Goal: Task Accomplishment & Management: Use online tool/utility

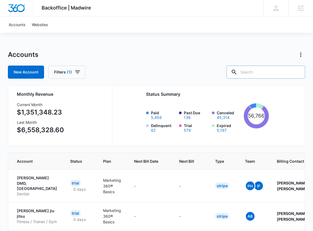
click at [261, 68] on input "text" at bounding box center [266, 72] width 79 height 13
type input "m108305"
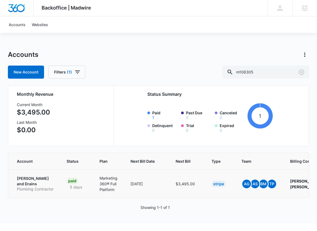
click at [38, 178] on p "[PERSON_NAME] and Drains" at bounding box center [35, 181] width 37 height 11
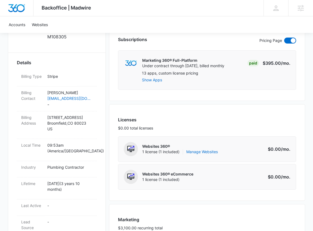
scroll to position [186, 0]
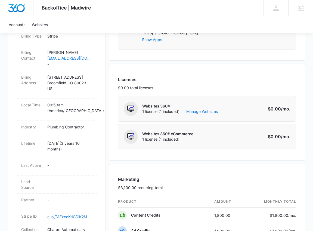
click at [196, 112] on link "Manage Websites" at bounding box center [202, 111] width 32 height 5
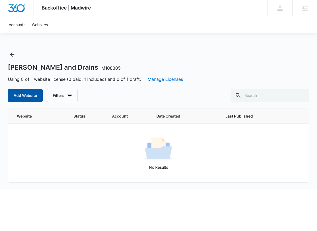
click at [36, 97] on button "Add Website" at bounding box center [25, 95] width 35 height 13
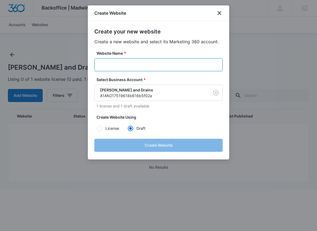
click at [131, 63] on input "Website Name *" at bounding box center [158, 64] width 128 height 13
paste input "M108305 - [PERSON_NAME] and Drains"
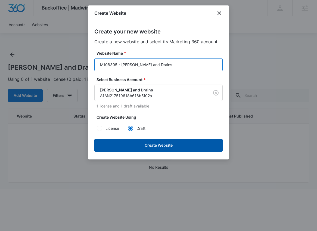
type input "M108305 - [PERSON_NAME] and Drains"
click at [161, 143] on button "Create Website" at bounding box center [158, 145] width 128 height 13
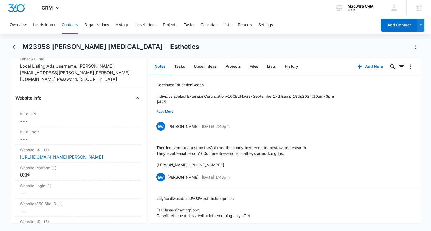
scroll to position [2109, 0]
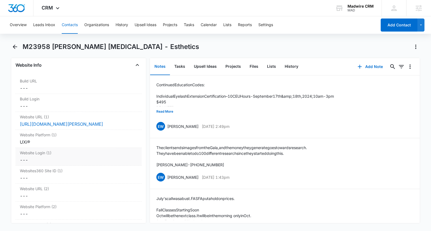
click at [46, 161] on div "---" at bounding box center [79, 160] width 118 height 7
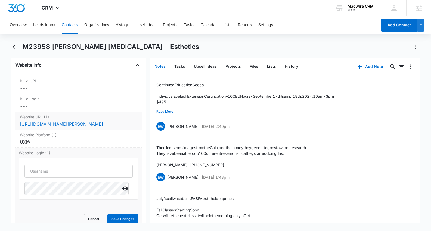
click at [61, 117] on label "Website URL (1)" at bounding box center [79, 117] width 118 height 6
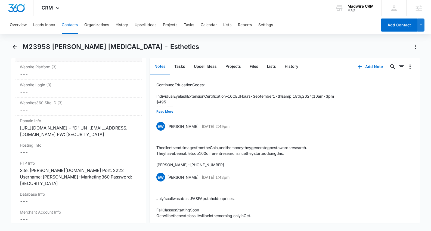
scroll to position [2417, 0]
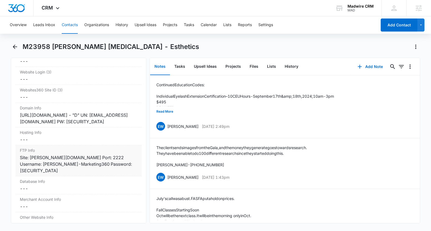
click at [68, 163] on div "Site: estelle.sftp.wpengine.com Port: 2222 Username: estelle-Marketing360 Passw…" at bounding box center [79, 164] width 118 height 20
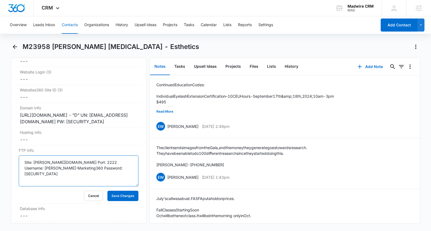
drag, startPoint x: 115, startPoint y: 169, endPoint x: 6, endPoint y: 155, distance: 109.8
click at [6, 155] on main "M23958 Estelle Skin Care - Esthetics Remove M23958 Estelle Skin Care - Esthetic…" at bounding box center [215, 136] width 431 height 188
click at [13, 139] on div "Remove M23958 Estelle Skin Care - Esthetics Contact Info Name Cancel Save Chang…" at bounding box center [79, 141] width 136 height 166
click at [11, 139] on div "Remove M23958 Estelle Skin Care - Esthetics Contact Info Name Cancel Save Chang…" at bounding box center [79, 141] width 136 height 166
click at [87, 121] on div "http://www.godaddy.com - "D" UN: ghost.golive@madwire.com PW: Tj=~PTg622Ha=qQ;" at bounding box center [79, 118] width 118 height 13
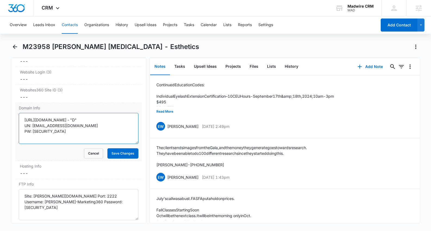
click at [78, 132] on textarea "http://www.godaddy.com - "D" UN: ghost.golive@madwire.com PW: Tj=~PTg622Ha=qQ;" at bounding box center [79, 128] width 120 height 31
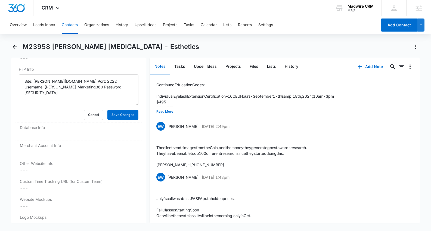
scroll to position [2538, 0]
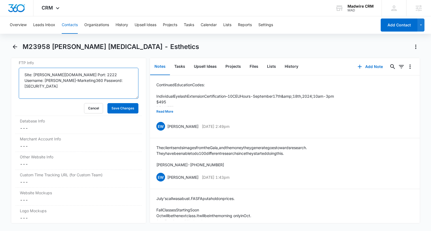
drag, startPoint x: 117, startPoint y: 81, endPoint x: 15, endPoint y: 73, distance: 102.7
click at [15, 73] on div "Remove M23958 Estelle Skin Care - Esthetics Contact Info Name Cancel Save Chang…" at bounding box center [79, 141] width 136 height 166
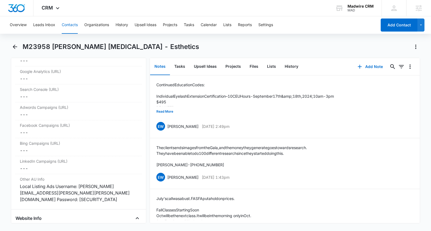
scroll to position [2105, 0]
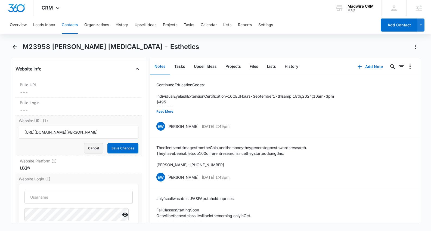
click at [84, 151] on button "Cancel" at bounding box center [93, 148] width 19 height 10
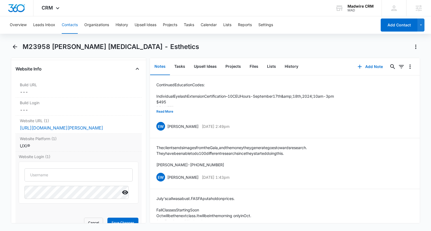
click at [55, 146] on div "UXi®" at bounding box center [79, 146] width 118 height 7
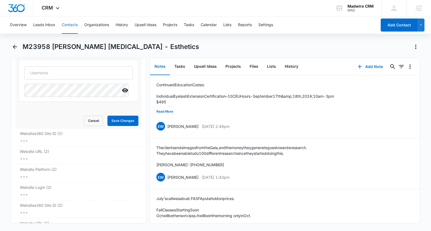
scroll to position [2169, 0]
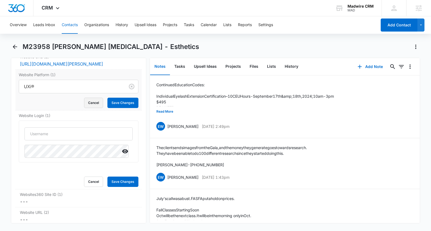
click at [88, 107] on button "Cancel" at bounding box center [93, 103] width 19 height 10
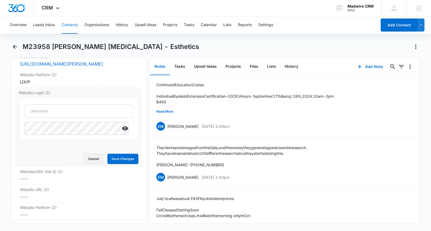
click at [84, 161] on button "Cancel" at bounding box center [93, 159] width 19 height 10
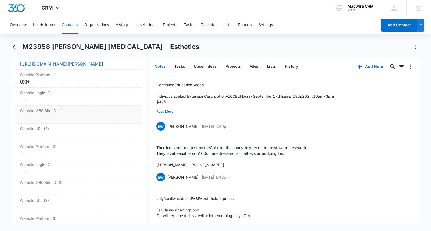
click at [52, 117] on dd "Cancel Save Changes ---" at bounding box center [79, 118] width 118 height 7
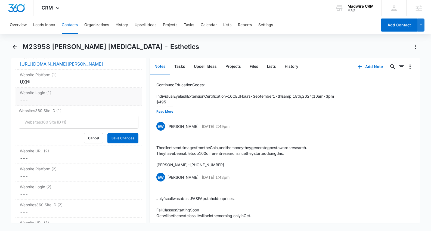
click at [51, 100] on div "---" at bounding box center [79, 100] width 118 height 7
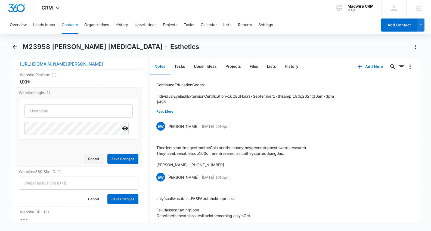
click at [84, 163] on button "Cancel" at bounding box center [93, 159] width 19 height 10
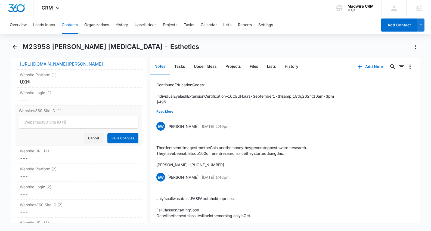
click at [88, 140] on button "Cancel" at bounding box center [93, 138] width 19 height 10
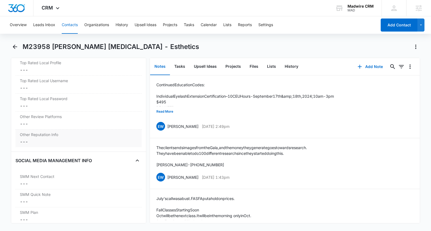
scroll to position [2680, 0]
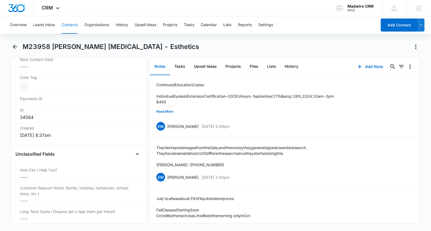
scroll to position [245, 0]
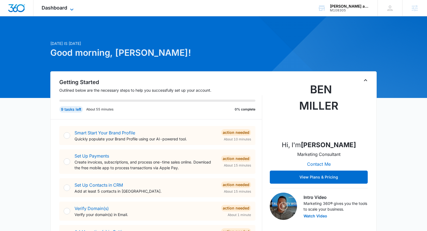
click at [61, 10] on span "Dashboard" at bounding box center [55, 8] width 26 height 6
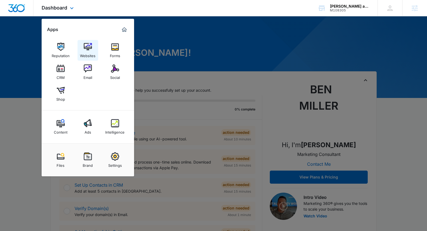
click at [88, 48] on img at bounding box center [88, 47] width 8 height 8
